Goal: Find specific page/section: Find specific page/section

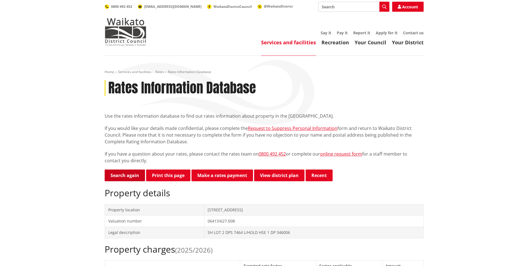
click at [123, 176] on link "Search again" at bounding box center [125, 175] width 40 height 12
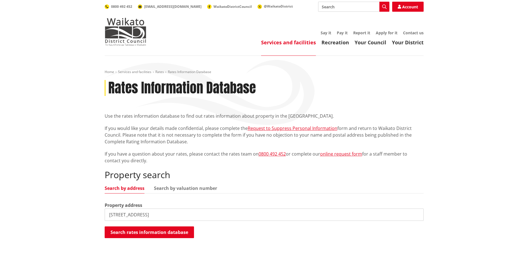
type input "34a main road"
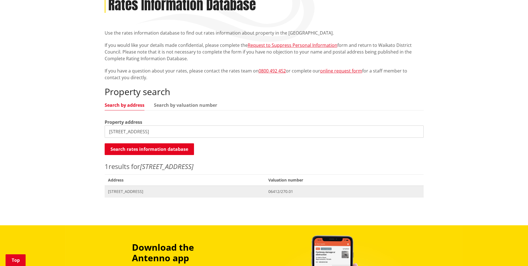
scroll to position [84, 0]
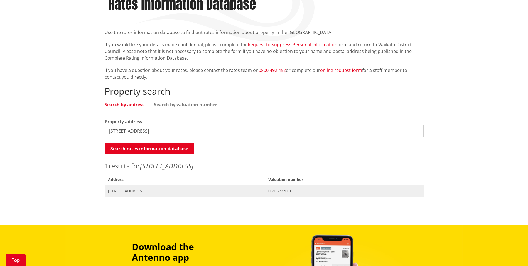
click at [133, 195] on span "Address 34A Main Road RAGLAN" at bounding box center [185, 190] width 161 height 11
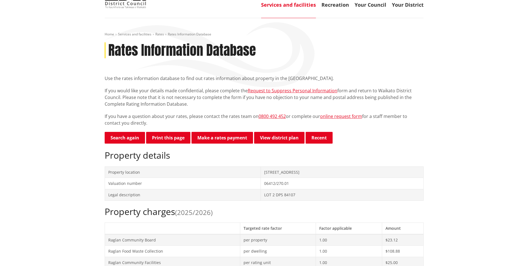
scroll to position [28, 0]
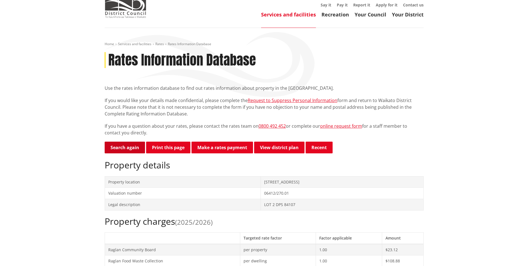
click at [111, 143] on link "Search again" at bounding box center [125, 147] width 40 height 12
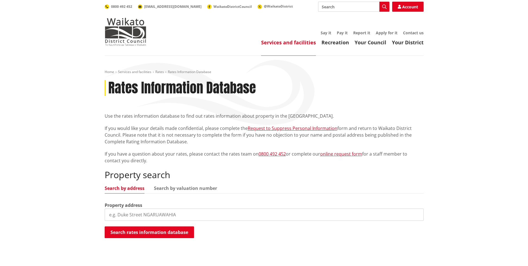
click at [173, 215] on input "search" at bounding box center [264, 214] width 319 height 12
type input "167 te mata road"
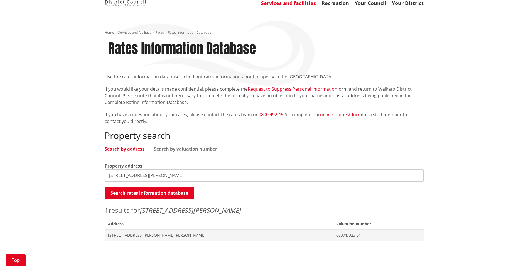
scroll to position [84, 0]
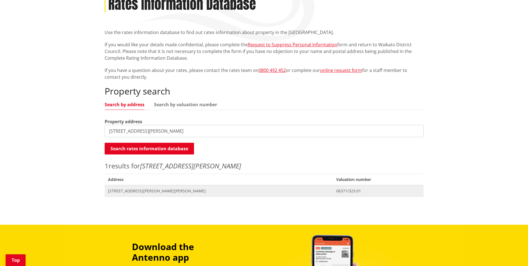
click at [157, 188] on span "Address 167 Te Mata Road TE MATA" at bounding box center [219, 190] width 228 height 11
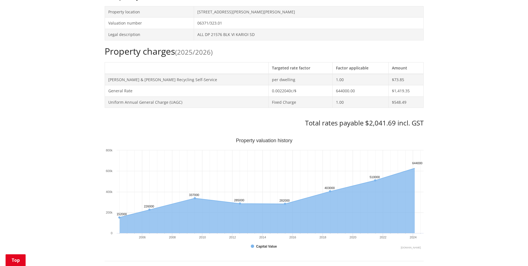
scroll to position [251, 0]
